Goal: Task Accomplishment & Management: Complete application form

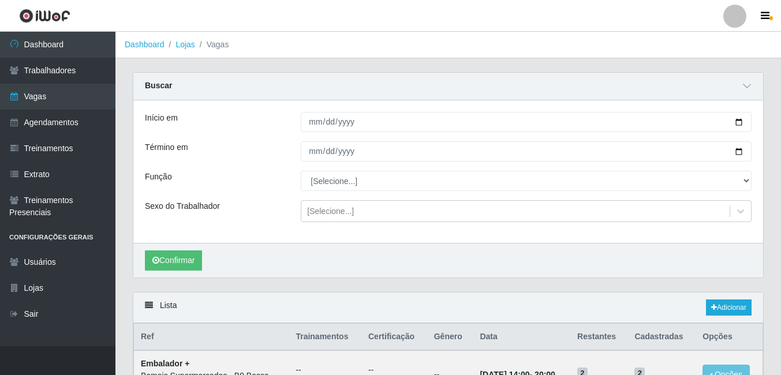
click at [699, 76] on div "Buscar" at bounding box center [448, 87] width 630 height 28
click at [72, 121] on link "Agendamentos" at bounding box center [57, 123] width 115 height 26
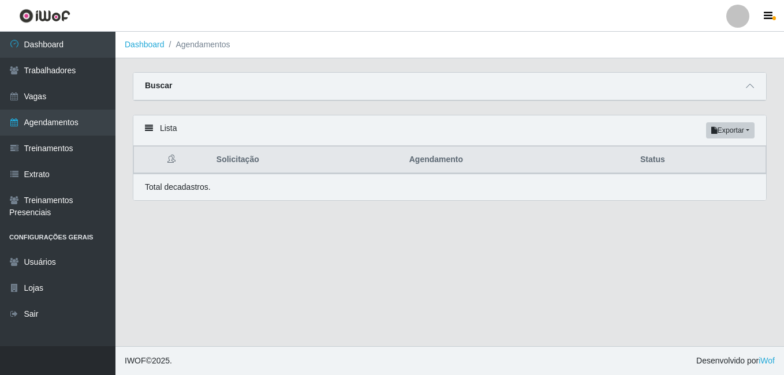
click at [68, 97] on link "Vagas" at bounding box center [57, 97] width 115 height 26
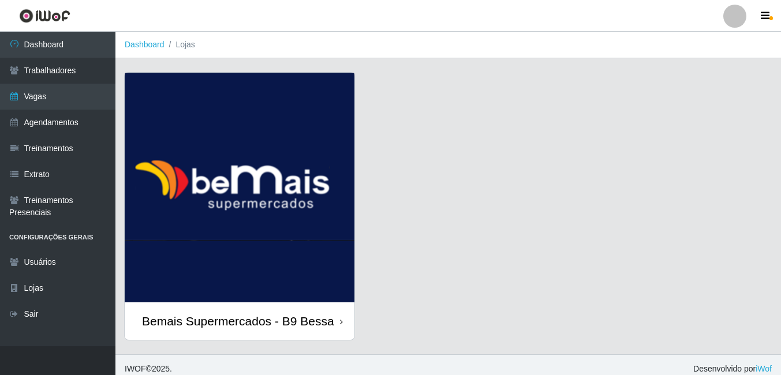
click at [222, 110] on img at bounding box center [240, 188] width 230 height 230
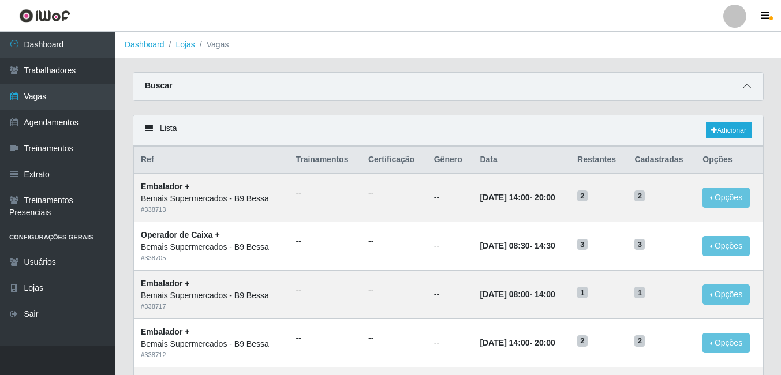
click at [750, 85] on icon at bounding box center [747, 86] width 8 height 8
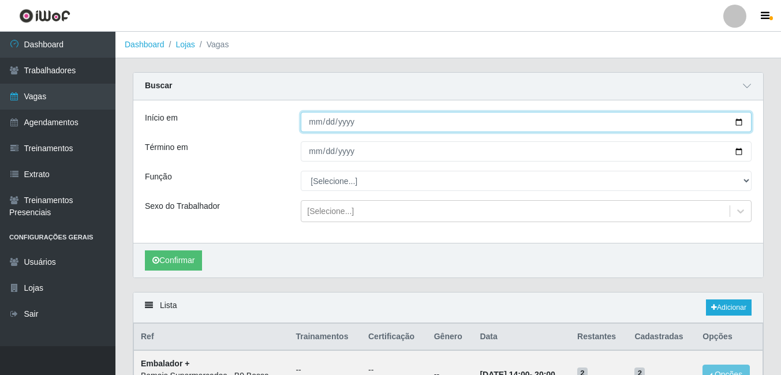
click at [739, 124] on input "Início em" at bounding box center [526, 122] width 451 height 20
type input "[DATE]"
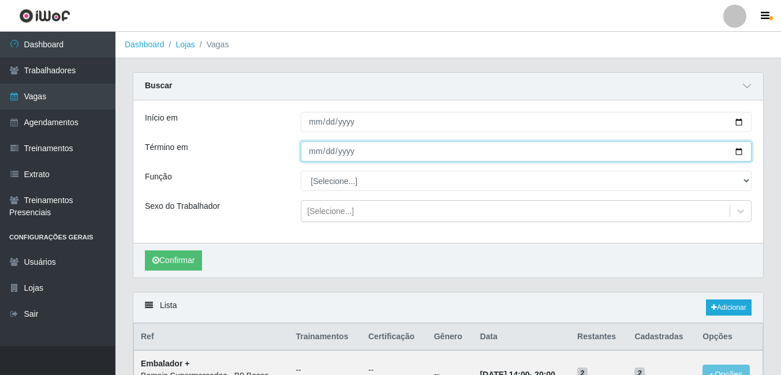
click at [738, 154] on input "Término em" at bounding box center [526, 151] width 451 height 20
type input "[DATE]"
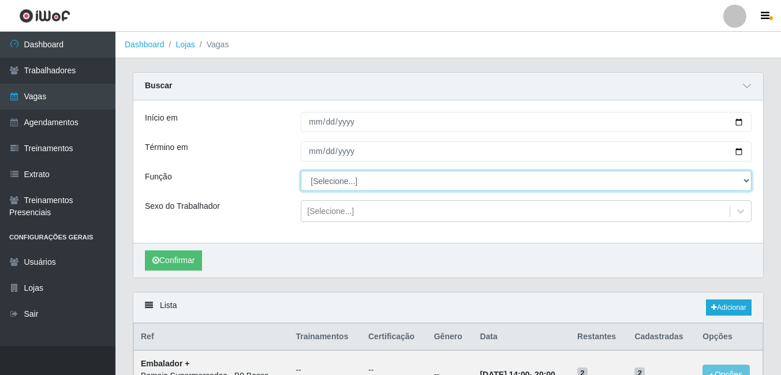
click at [354, 181] on select "[Selecione...] ASG ASG + ASG ++ Auxiliar de Estoque Auxiliar de [GEOGRAPHIC_DAT…" at bounding box center [526, 181] width 451 height 20
select select "72"
click at [301, 171] on select "[Selecione...] ASG ASG + ASG ++ Auxiliar de Estoque Auxiliar de [GEOGRAPHIC_DAT…" at bounding box center [526, 181] width 451 height 20
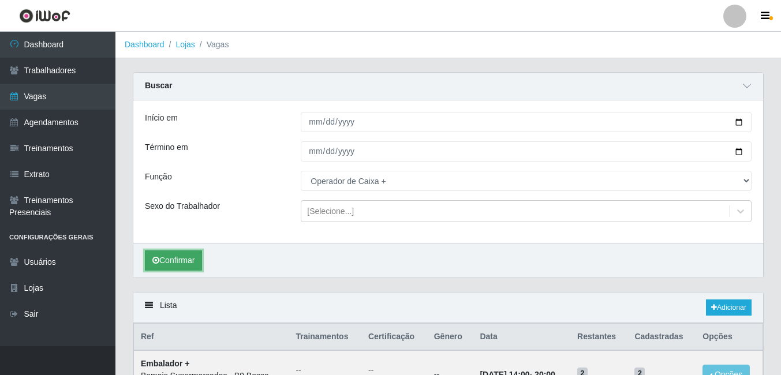
click at [189, 268] on button "Confirmar" at bounding box center [173, 260] width 57 height 20
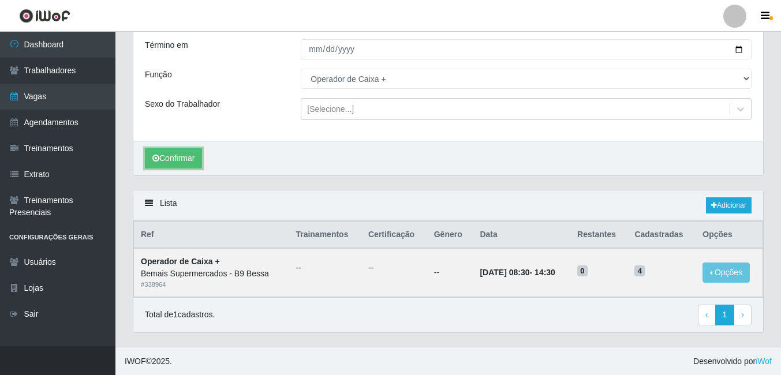
scroll to position [103, 0]
